Goal: Task Accomplishment & Management: Use online tool/utility

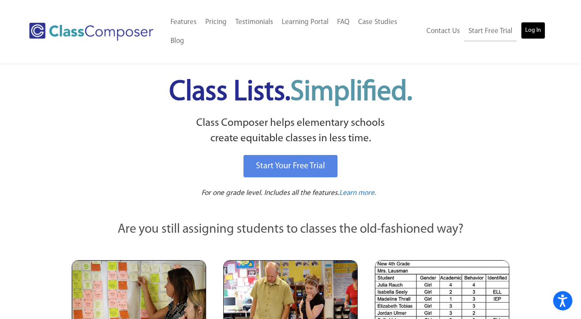
click at [527, 31] on link "Log In" at bounding box center [532, 30] width 24 height 17
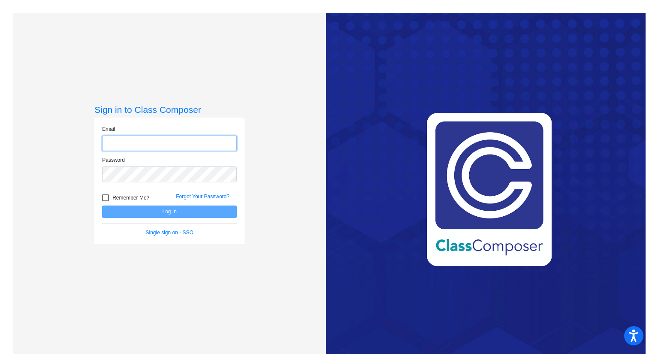
type input "[PERSON_NAME][EMAIL_ADDRESS][DOMAIN_NAME]"
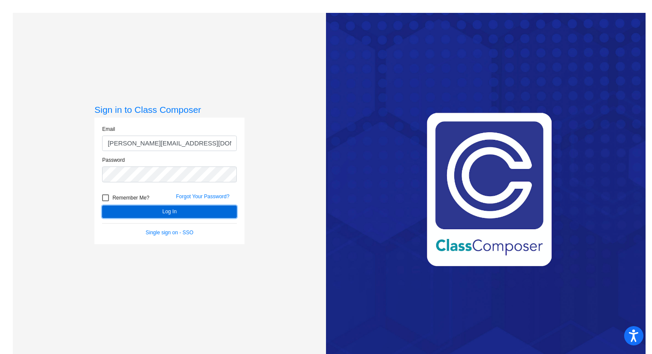
click at [192, 212] on button "Log In" at bounding box center [169, 212] width 135 height 12
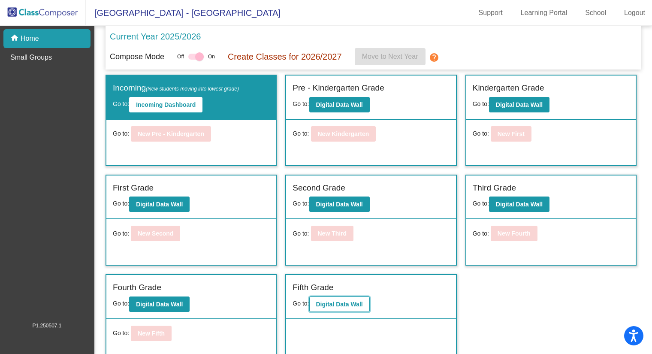
click at [348, 301] on b "Digital Data Wall" at bounding box center [339, 304] width 47 height 7
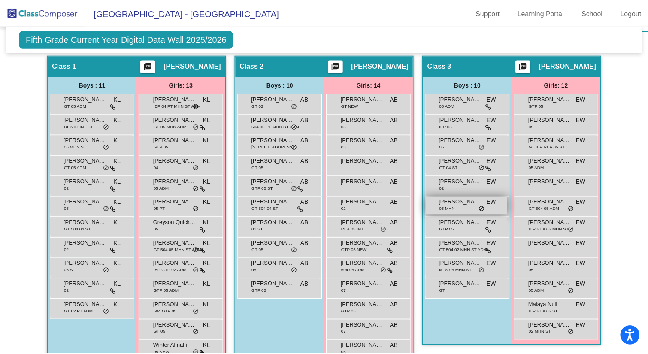
scroll to position [187, 0]
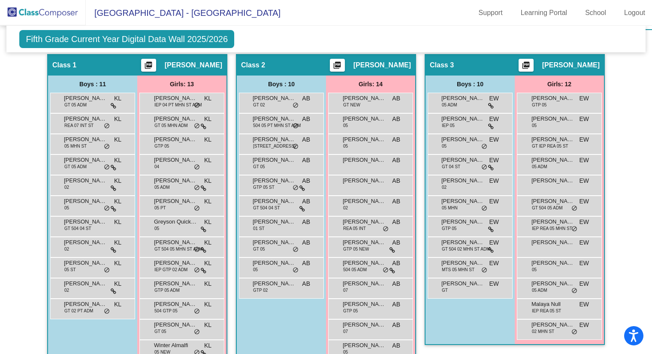
click at [0, 0] on div "Boys : 10 Benjamin Kauffman 05 ADM EW lock do_not_disturb_alt Benjamin Shleyfer…" at bounding box center [0, 0] width 0 height 0
click at [285, 143] on span "504 MTS 05 MHN ST" at bounding box center [274, 146] width 42 height 6
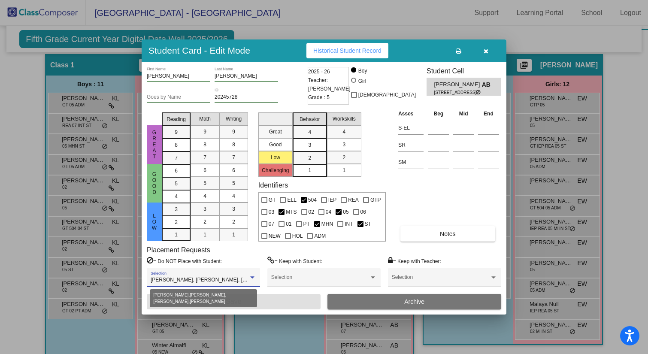
click at [253, 277] on div at bounding box center [252, 277] width 4 height 2
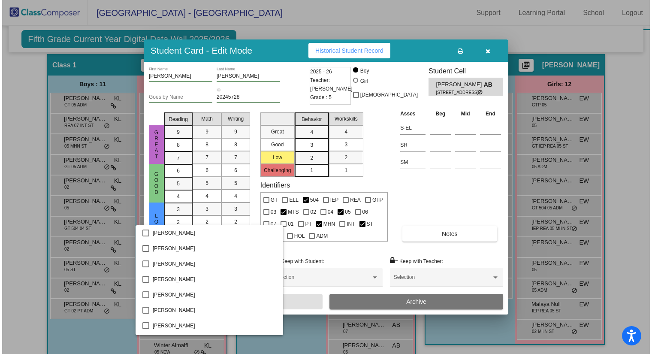
scroll to position [107, 0]
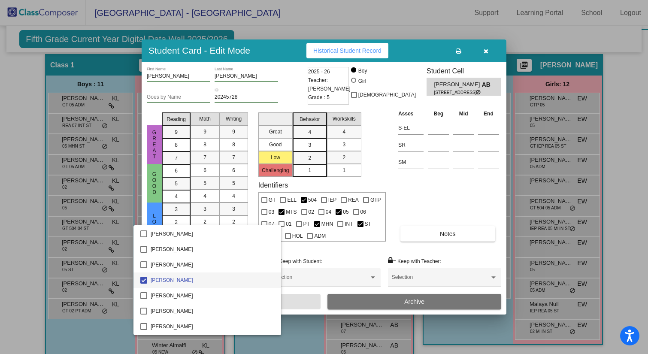
click at [297, 252] on div at bounding box center [324, 177] width 648 height 354
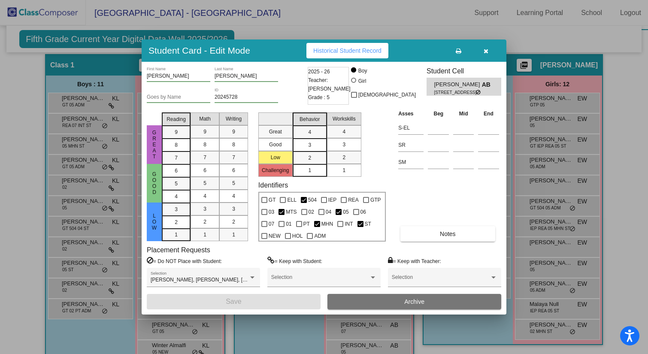
click at [487, 47] on button "button" at bounding box center [485, 50] width 27 height 15
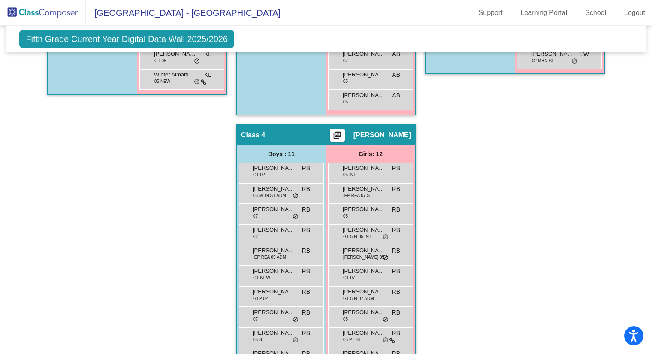
scroll to position [529, 0]
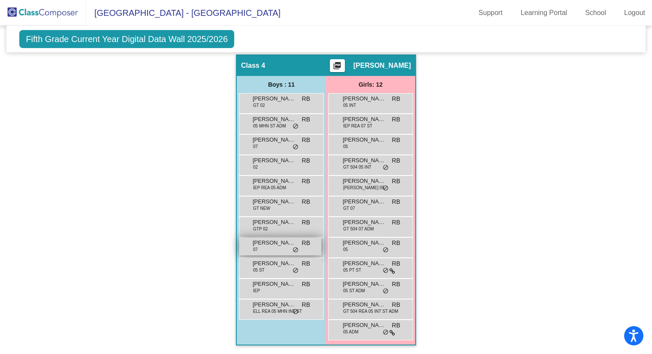
click at [279, 246] on div "Marcus Labrada 07 RB lock do_not_disturb_alt" at bounding box center [280, 247] width 82 height 18
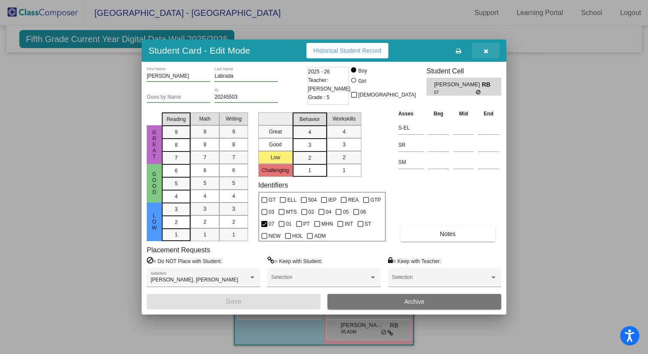
click at [488, 51] on icon "button" at bounding box center [486, 51] width 5 height 6
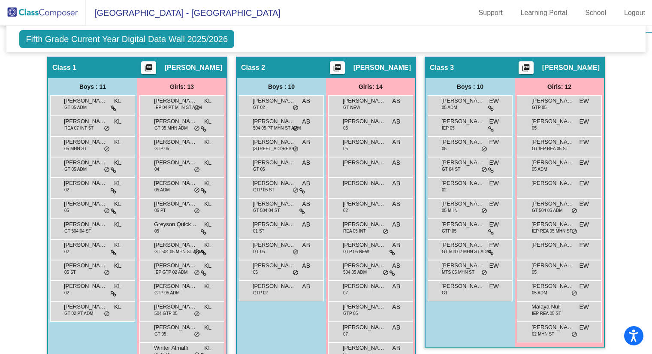
scroll to position [167, 0]
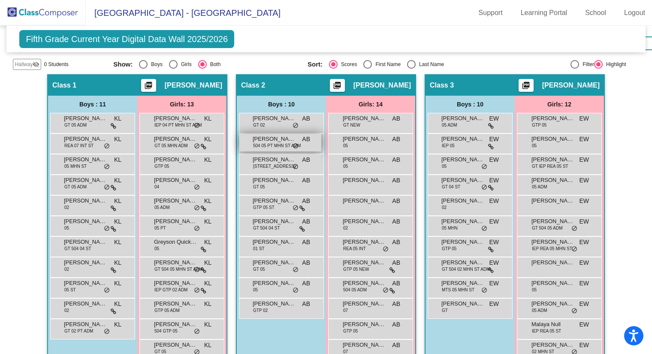
click at [278, 145] on span "504 05 PT MHN ST ADM" at bounding box center [277, 145] width 48 height 6
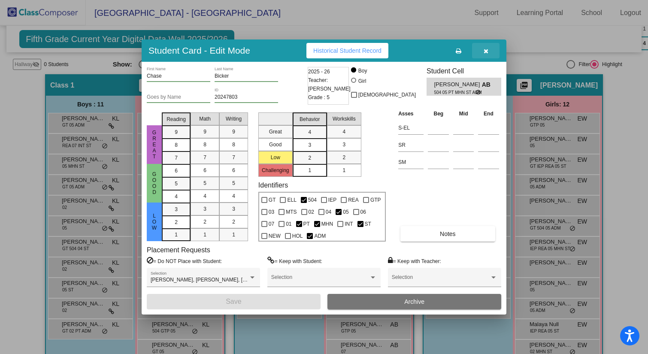
click at [484, 51] on icon "button" at bounding box center [486, 51] width 5 height 6
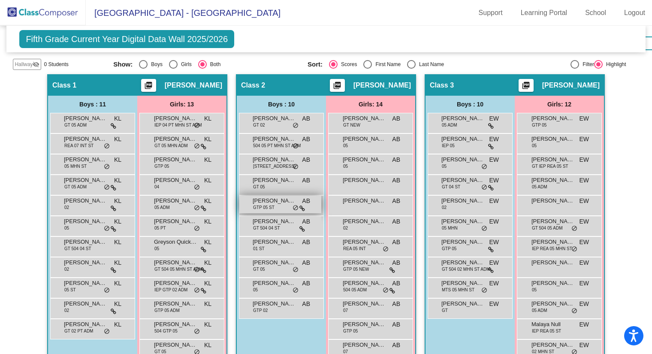
click at [279, 205] on div "Evan Czuczman GTP 05 ST AB lock do_not_disturb_alt" at bounding box center [280, 205] width 82 height 18
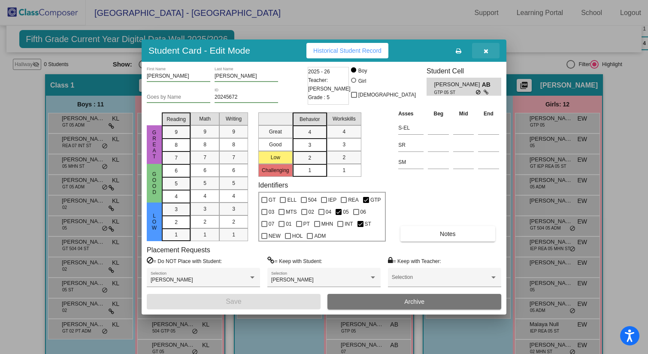
click at [485, 50] on icon "button" at bounding box center [486, 51] width 5 height 6
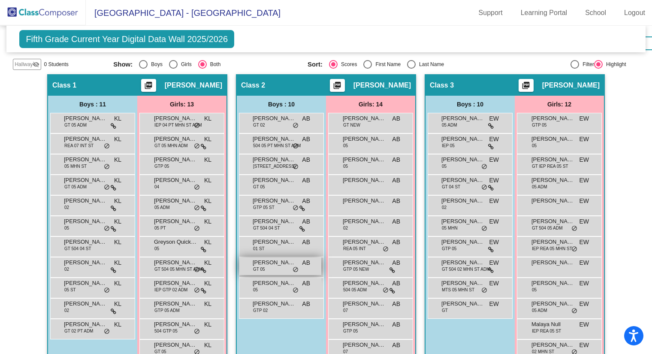
click at [276, 271] on div "Jordan Ashar GT 05 AB lock do_not_disturb_alt" at bounding box center [280, 266] width 82 height 18
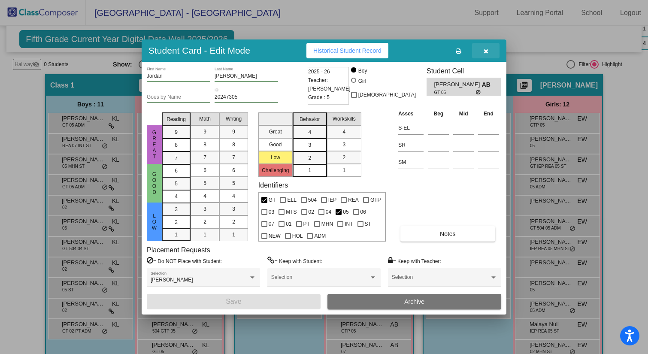
click at [485, 48] on icon "button" at bounding box center [486, 51] width 5 height 6
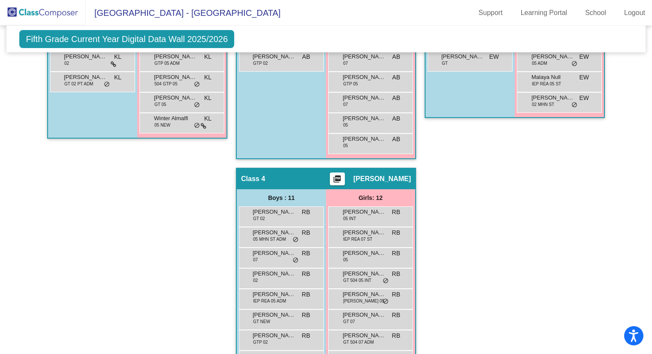
scroll to position [529, 0]
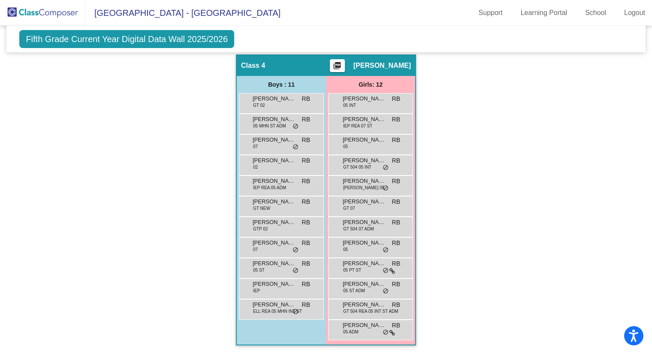
click at [137, 277] on div "Hallway - Hallway Class picture_as_pdf Add Student First Name Last Name Student…" at bounding box center [326, 34] width 626 height 640
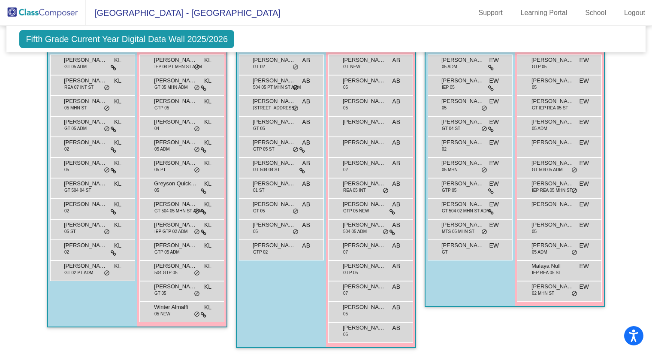
scroll to position [223, 0]
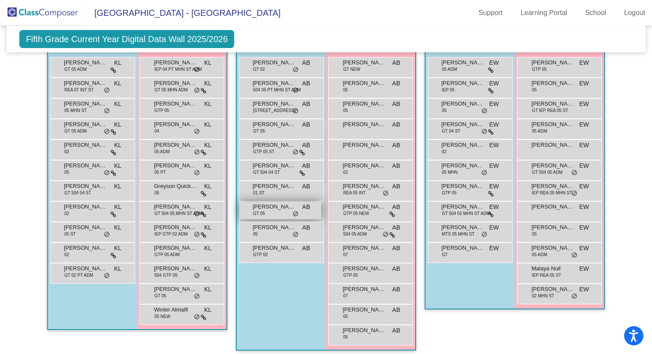
click at [268, 210] on div "Jordan Ashar GT 05 AB lock do_not_disturb_alt" at bounding box center [280, 211] width 82 height 18
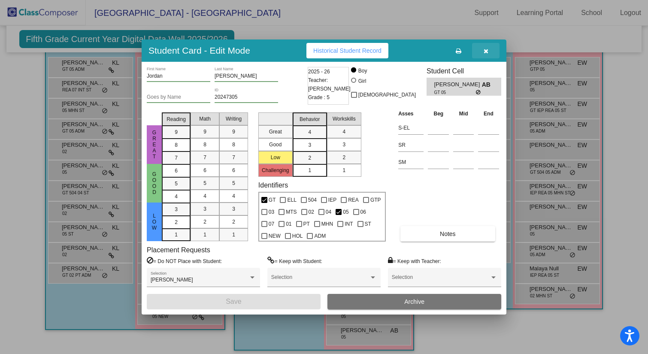
click at [488, 53] on icon "button" at bounding box center [486, 51] width 5 height 6
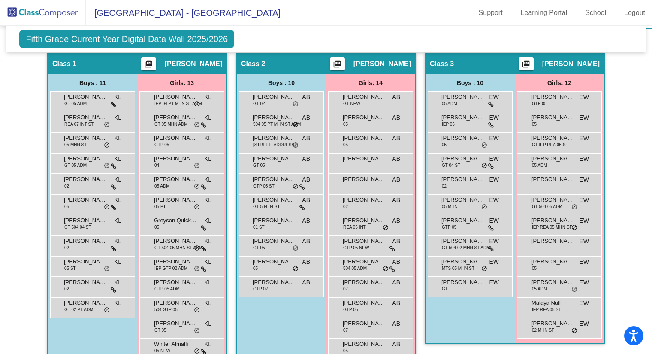
scroll to position [187, 0]
